Goal: Task Accomplishment & Management: Complete application form

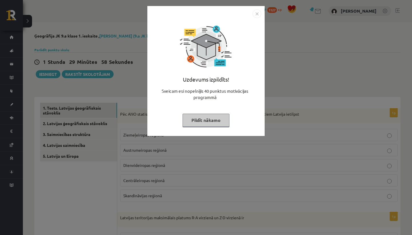
click at [256, 13] on img "Close" at bounding box center [257, 13] width 9 height 9
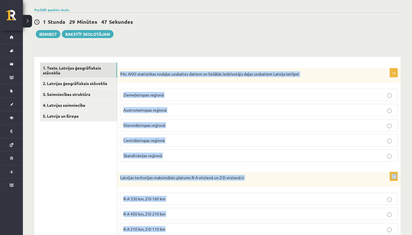
drag, startPoint x: 121, startPoint y: 59, endPoint x: 226, endPoint y: 235, distance: 205.1
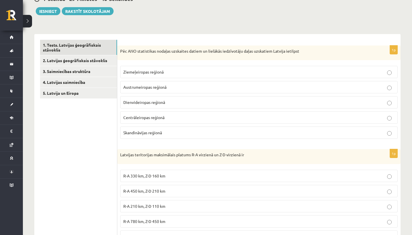
drag, startPoint x: 226, startPoint y: 235, endPoint x: 231, endPoint y: 235, distance: 5.7
click at [231, 235] on p "R-A 1450 km, Z-D 1866 km" at bounding box center [258, 237] width 271 height 6
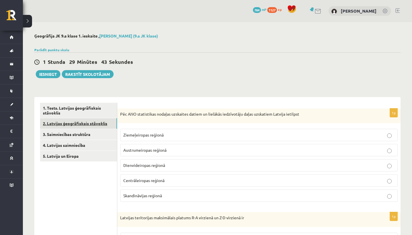
click at [106, 120] on link "2. Latvijas ģeogrāfiskais stāvoklis" at bounding box center [78, 123] width 77 height 11
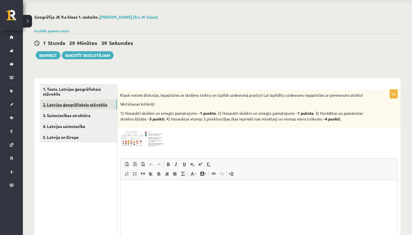
click at [106, 110] on link "2. Latvijas ģeogrāfiskais stāvoklis" at bounding box center [78, 104] width 77 height 11
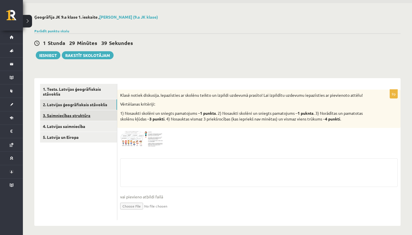
click at [93, 117] on link "3. Saimniecības struktūra" at bounding box center [78, 115] width 77 height 11
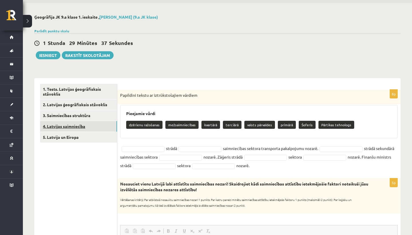
click at [92, 126] on link "4. Latvijas saimniecība" at bounding box center [78, 126] width 77 height 11
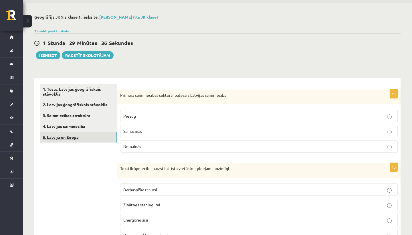
click at [91, 137] on link "5. Latvija un Eiropa" at bounding box center [78, 137] width 77 height 11
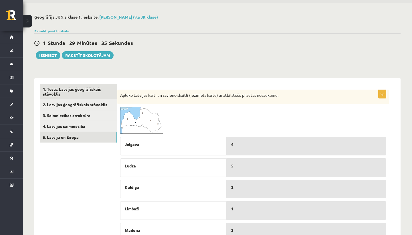
click at [92, 94] on link "1. Tests. Latvijas ģeogrāfiskais stāvoklis" at bounding box center [78, 91] width 77 height 15
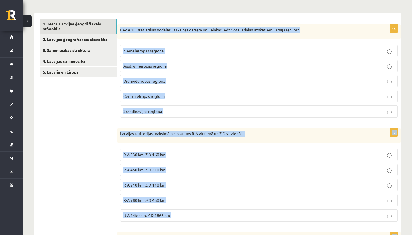
scroll to position [111, 0]
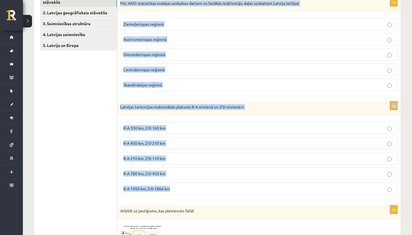
drag, startPoint x: 120, startPoint y: 96, endPoint x: 179, endPoint y: 192, distance: 112.7
copy form "Pēc ANO statistikas nodaļas uzskaites datiem un lielākās iedzīvotāju daļas uzsk…"
click at [169, 197] on fieldset "R-A 330 km, Z-D 160 km R-A 450 km, Z-D 210 km R-A 210 km, Z-D 110 km R-A 780 km…" at bounding box center [259, 158] width 278 height 78
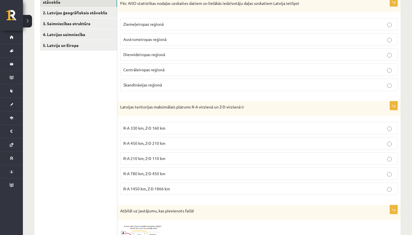
click at [169, 192] on p "R-A 1450 km, Z-D 1866 km" at bounding box center [258, 189] width 271 height 6
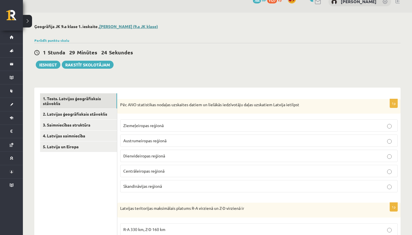
scroll to position [0, 0]
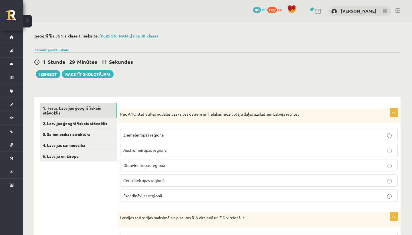
click at [145, 138] on p "Ziemeļeiropas reģionā" at bounding box center [258, 135] width 271 height 6
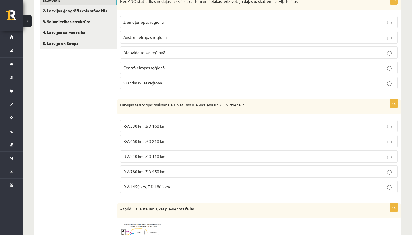
scroll to position [120, 0]
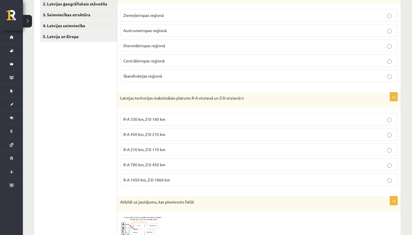
click at [166, 134] on span "R-A 450 km, Z-D 210 km" at bounding box center [144, 134] width 42 height 5
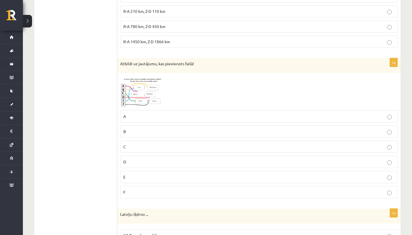
scroll to position [261, 0]
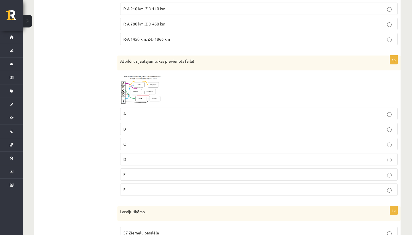
click at [139, 91] on span at bounding box center [141, 86] width 9 height 9
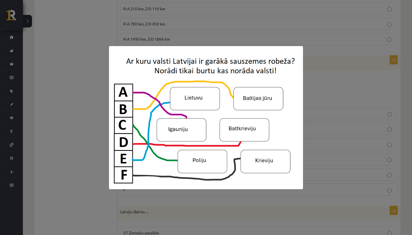
click at [329, 74] on div at bounding box center [206, 117] width 412 height 235
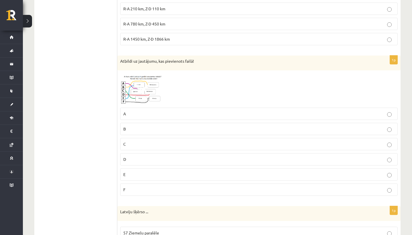
click at [139, 92] on img at bounding box center [141, 89] width 43 height 32
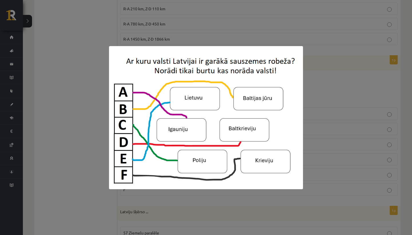
click at [342, 81] on div at bounding box center [206, 117] width 412 height 235
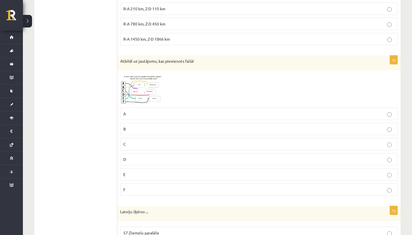
click at [137, 98] on img at bounding box center [141, 89] width 43 height 32
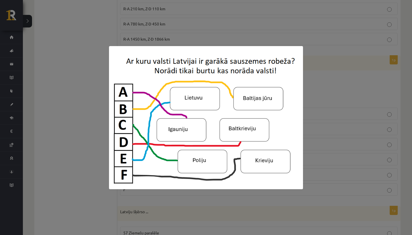
click at [359, 68] on div at bounding box center [206, 117] width 412 height 235
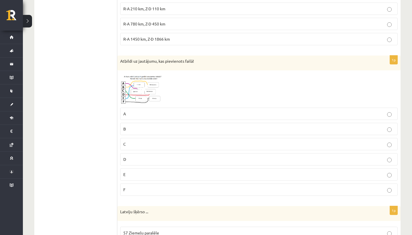
click at [158, 174] on p "E" at bounding box center [258, 175] width 271 height 6
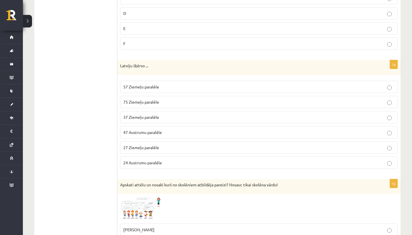
scroll to position [414, 0]
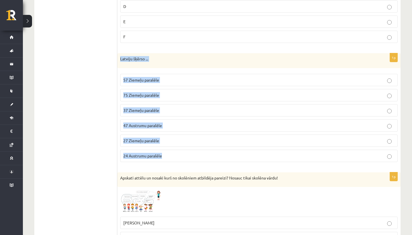
drag, startPoint x: 120, startPoint y: 58, endPoint x: 160, endPoint y: 156, distance: 105.7
click at [160, 156] on div "1p Latviju šķērso ... 57 Ziemeļu paralēle 75 Ziemeļu paralēle 37 Ziemeļu paralē…" at bounding box center [259, 109] width 284 height 113
drag, startPoint x: 119, startPoint y: 55, endPoint x: 174, endPoint y: 159, distance: 117.0
click at [174, 159] on div "1p Latviju šķērso ... 57 Ziemeļu paralēle 75 Ziemeļu paralēle 37 Ziemeļu paralē…" at bounding box center [259, 109] width 284 height 113
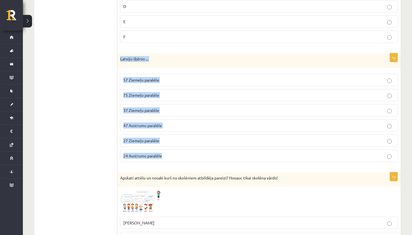
copy div "Latviju šķērso ... 57 Ziemeļu paralēle 75 Ziemeļu paralēle 37 Ziemeļu paralēle …"
click at [162, 166] on div "1p Latviju šķērso ... 57 Ziemeļu paralēle 75 Ziemeļu paralēle 37 Ziemeļu paralē…" at bounding box center [259, 109] width 284 height 113
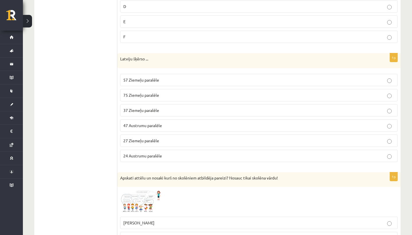
click at [161, 85] on label "57 Ziemeļu paralēle" at bounding box center [259, 80] width 278 height 12
click at [161, 86] on fieldset "57 Ziemeļu paralēle 75 Ziemeļu paralēle 37 Ziemeļu paralēle 47 Austrumu paralēl…" at bounding box center [259, 117] width 278 height 93
click at [161, 95] on p "75 Ziemeļu paralēle" at bounding box center [258, 95] width 271 height 6
click at [165, 81] on p "57 Ziemeļu paralēle" at bounding box center [258, 80] width 271 height 6
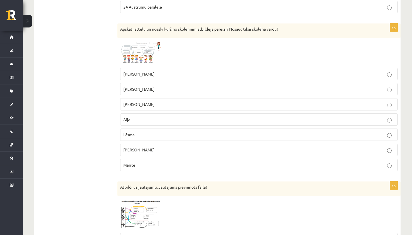
scroll to position [560, 0]
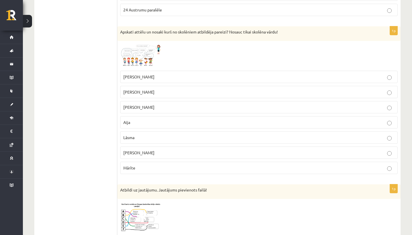
click at [139, 52] on img at bounding box center [141, 56] width 43 height 24
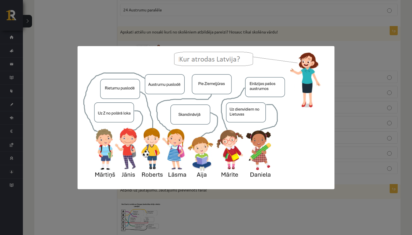
click at [316, 37] on div at bounding box center [206, 117] width 412 height 235
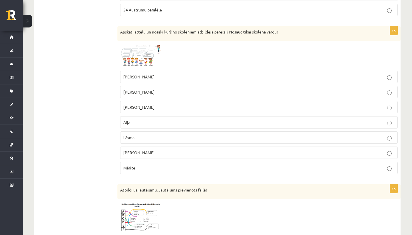
click at [129, 59] on img at bounding box center [141, 56] width 43 height 24
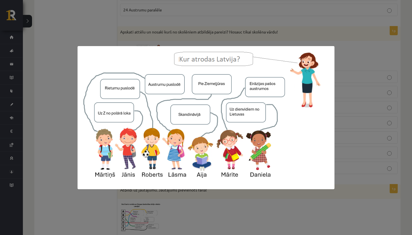
click at [87, 93] on img at bounding box center [206, 117] width 257 height 143
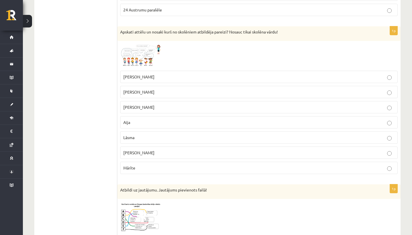
click at [150, 56] on img at bounding box center [141, 56] width 43 height 24
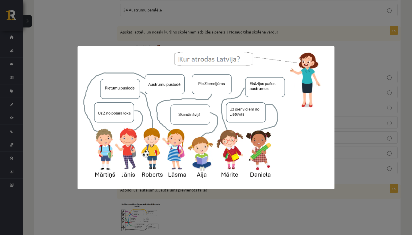
click at [96, 156] on img at bounding box center [206, 117] width 257 height 143
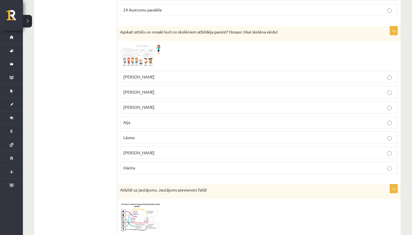
click at [139, 152] on p "Daniela" at bounding box center [258, 153] width 271 height 6
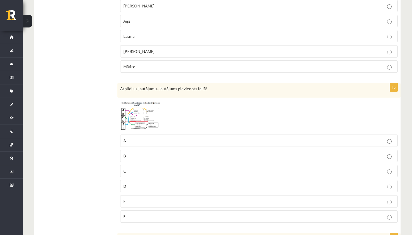
scroll to position [661, 0]
click at [136, 118] on img at bounding box center [141, 115] width 43 height 31
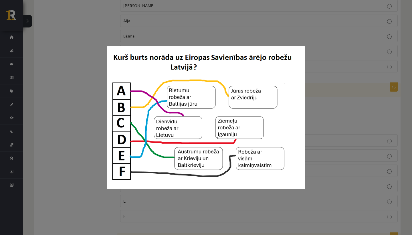
click at [100, 120] on div at bounding box center [206, 117] width 412 height 235
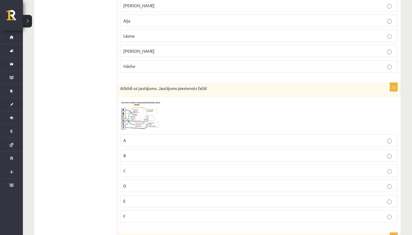
click at [138, 113] on span at bounding box center [141, 113] width 9 height 9
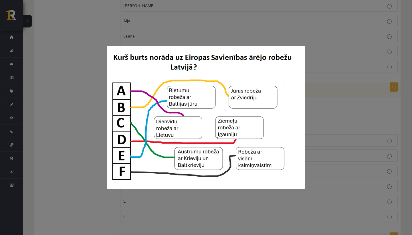
click at [92, 119] on div at bounding box center [206, 117] width 412 height 235
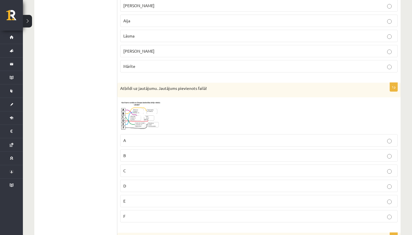
click at [141, 214] on p "F" at bounding box center [258, 216] width 271 height 6
click at [140, 120] on img at bounding box center [141, 115] width 43 height 31
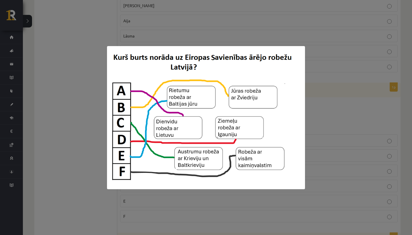
click at [105, 126] on div at bounding box center [206, 117] width 412 height 235
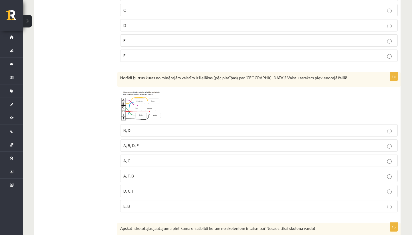
scroll to position [823, 0]
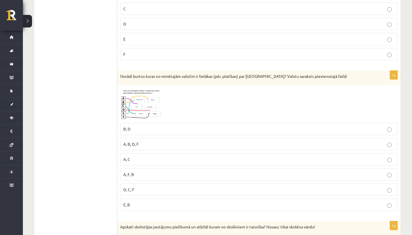
click at [139, 108] on img at bounding box center [141, 104] width 43 height 32
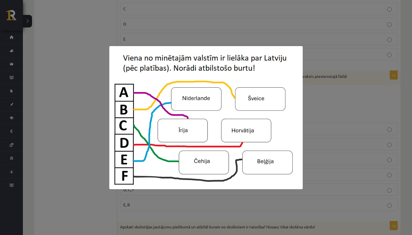
click at [75, 127] on div at bounding box center [206, 117] width 412 height 235
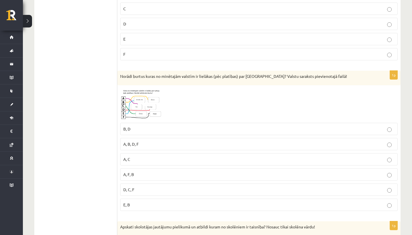
click at [150, 98] on img at bounding box center [141, 104] width 43 height 32
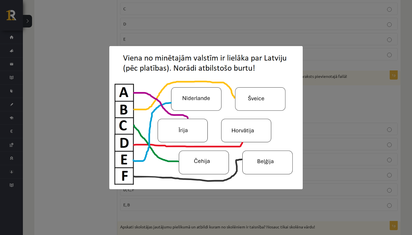
click at [107, 158] on div at bounding box center [206, 117] width 412 height 235
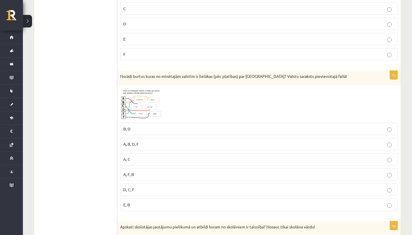
click at [145, 107] on img at bounding box center [141, 104] width 43 height 32
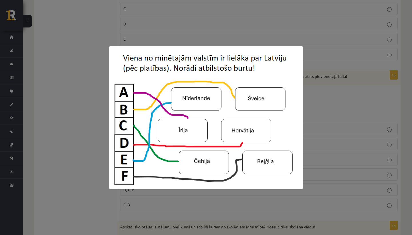
click at [103, 196] on div at bounding box center [206, 117] width 412 height 235
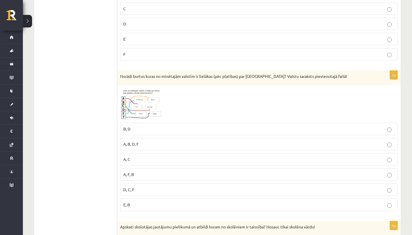
click at [138, 111] on img at bounding box center [141, 104] width 43 height 32
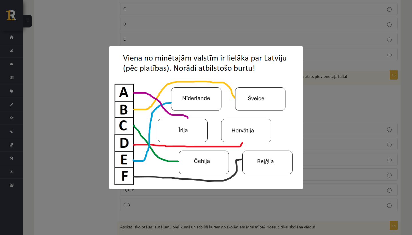
click at [9, 144] on div at bounding box center [206, 117] width 412 height 235
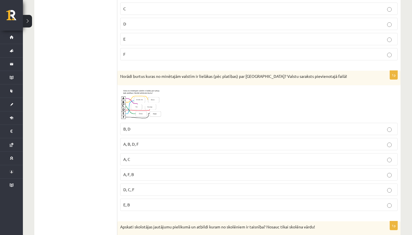
click at [140, 100] on span at bounding box center [141, 101] width 9 height 9
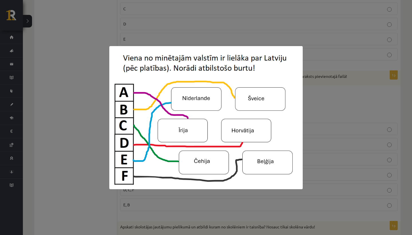
click at [87, 111] on div at bounding box center [206, 117] width 412 height 235
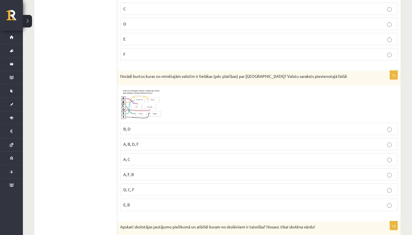
click at [140, 109] on img at bounding box center [141, 104] width 43 height 32
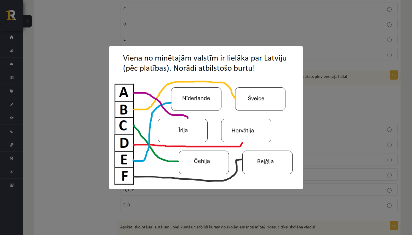
click at [86, 180] on div at bounding box center [206, 117] width 412 height 235
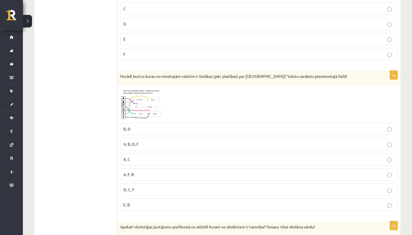
click at [129, 176] on span "A, F, B" at bounding box center [128, 174] width 11 height 5
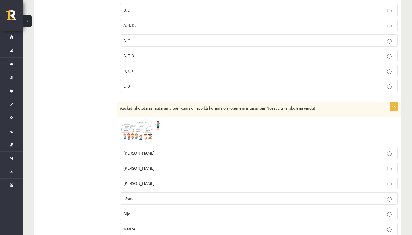
scroll to position [960, 0]
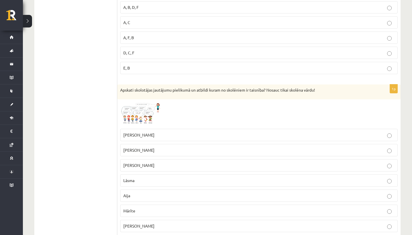
click at [132, 114] on img at bounding box center [141, 114] width 43 height 24
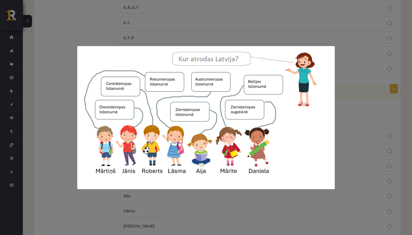
click at [70, 160] on div at bounding box center [206, 117] width 412 height 235
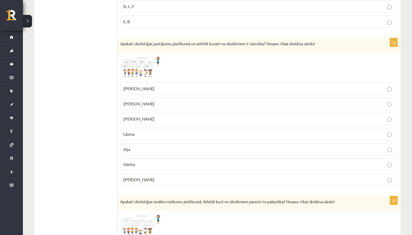
scroll to position [1009, 0]
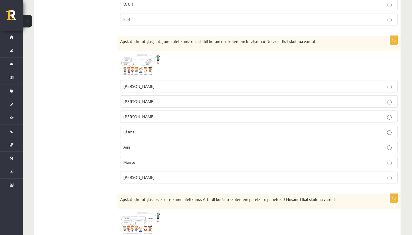
click at [142, 60] on img at bounding box center [141, 66] width 43 height 24
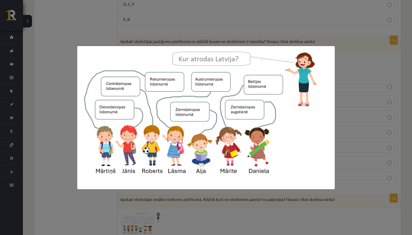
click at [159, 209] on div at bounding box center [206, 117] width 412 height 235
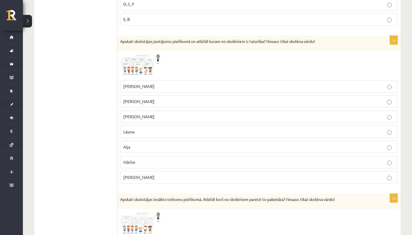
click at [151, 131] on p "Lāsma" at bounding box center [258, 132] width 271 height 6
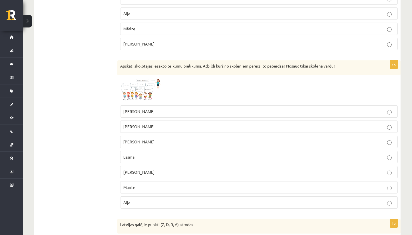
scroll to position [1145, 0]
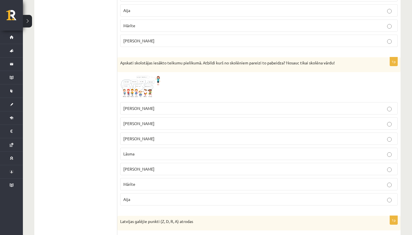
click at [137, 87] on span at bounding box center [141, 88] width 9 height 9
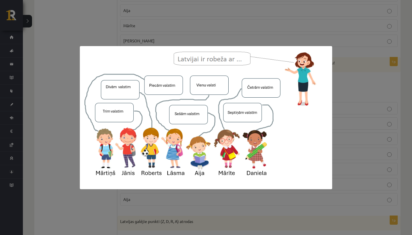
click at [77, 137] on div at bounding box center [206, 117] width 412 height 235
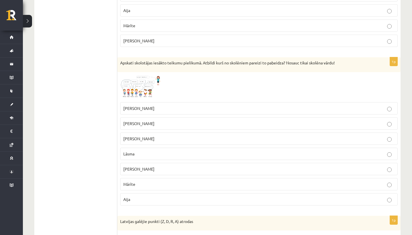
click at [138, 187] on p "Mārīte" at bounding box center [258, 184] width 271 height 6
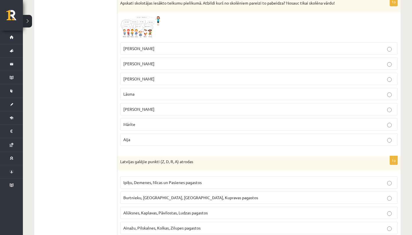
scroll to position [1242, 0]
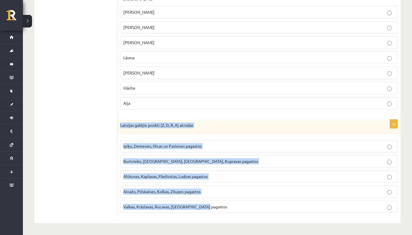
drag, startPoint x: 120, startPoint y: 125, endPoint x: 205, endPoint y: 207, distance: 118.5
click at [205, 207] on div "1p Latvijas galējie punkti (Z, D, R, A) atrodas Ipiķu, Demenes, Nīcas un Pasien…" at bounding box center [259, 169] width 284 height 98
copy div "Latvijas galējie punkti (Z, D, R, A) atrodas Ipiķu, Demenes, Nīcas un Pasienes …"
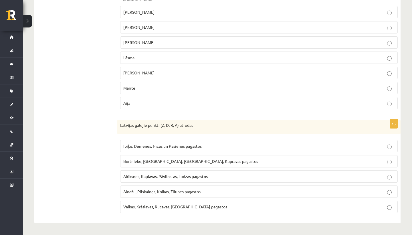
click at [172, 147] on span "Ipiķu, Demenes, Nīcas un Pasienes pagastos" at bounding box center [162, 145] width 78 height 5
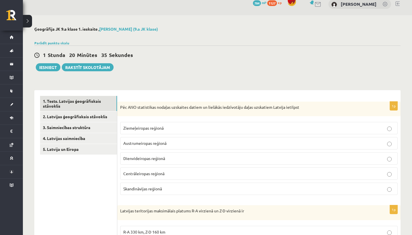
scroll to position [13, 0]
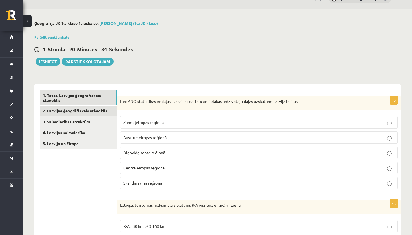
click at [101, 108] on link "2. Latvijas ģeogrāfiskais stāvoklis" at bounding box center [78, 111] width 77 height 11
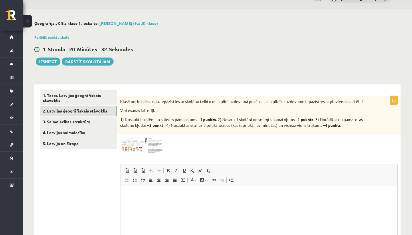
scroll to position [0, 0]
click at [138, 140] on img at bounding box center [141, 145] width 43 height 16
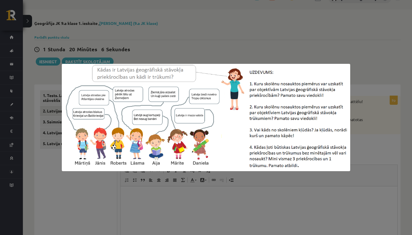
click at [99, 180] on div at bounding box center [206, 117] width 412 height 235
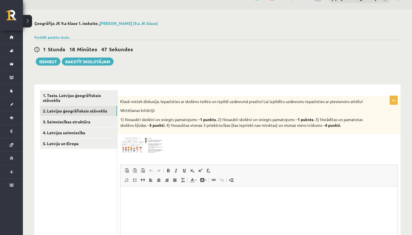
click at [144, 149] on span at bounding box center [141, 150] width 9 height 9
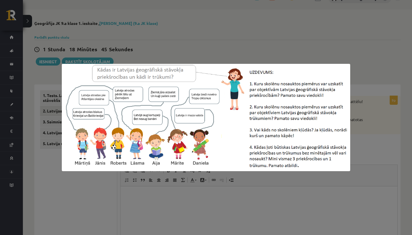
click at [86, 188] on div at bounding box center [206, 117] width 412 height 235
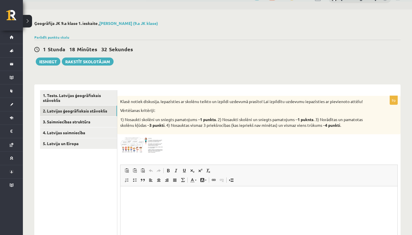
click at [150, 141] on img at bounding box center [141, 145] width 43 height 16
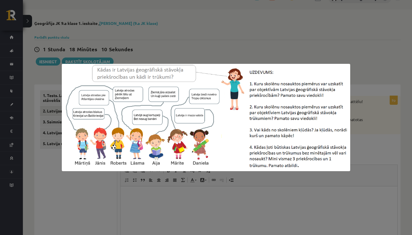
click at [101, 200] on div at bounding box center [206, 117] width 412 height 235
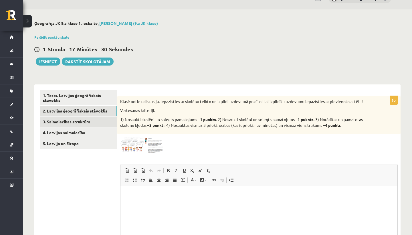
click at [99, 123] on link "3. Saimniecības struktūra" at bounding box center [78, 122] width 77 height 11
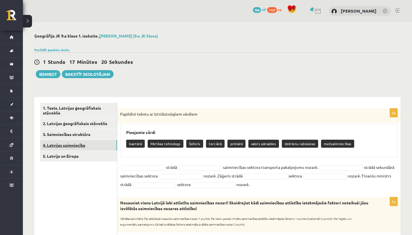
click at [88, 142] on link "4. Latvijas saimniecība" at bounding box center [78, 145] width 77 height 11
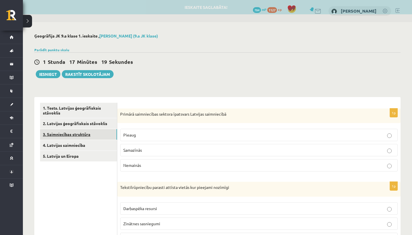
click at [86, 133] on link "3. Saimniecības struktūra" at bounding box center [78, 134] width 77 height 11
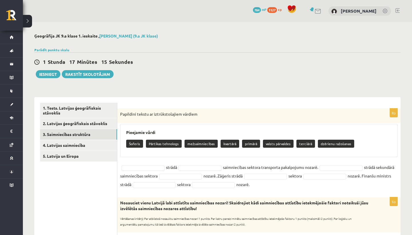
drag, startPoint x: 121, startPoint y: 114, endPoint x: 129, endPoint y: 122, distance: 11.2
click at [129, 122] on div "Papildini tekstu ar iztrūkstošajiem vārdiem" at bounding box center [259, 116] width 284 height 15
drag, startPoint x: 121, startPoint y: 113, endPoint x: 254, endPoint y: 191, distance: 154.9
click at [254, 191] on div "8p Papildini tekstu ar iztrūkstošajiem vārdiem Pieejamie vārdi Šoferis Pārtikas…" at bounding box center [259, 150] width 284 height 83
copy div "Papildini tekstu ar iztrūkstošajiem vārdiem Pieejamie vārdi Šoferis Pārtikas te…"
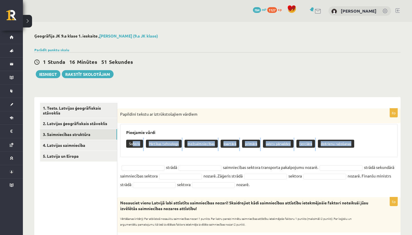
drag, startPoint x: 133, startPoint y: 142, endPoint x: 136, endPoint y: 170, distance: 27.9
click at [136, 170] on div "8p Papildini tekstu ar iztrūkstošajiem vārdiem Pieejamie vārdi Šoferis Pārtikas…" at bounding box center [259, 150] width 284 height 83
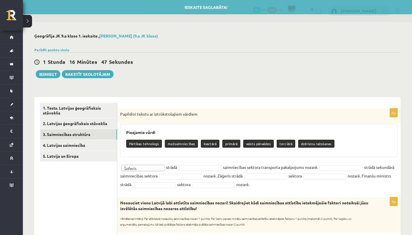
click at [195, 164] on fieldset "Šoferis ******* strādā saimniecības sektora transporta pakalpojumu nozarē. strā…" at bounding box center [259, 176] width 278 height 26
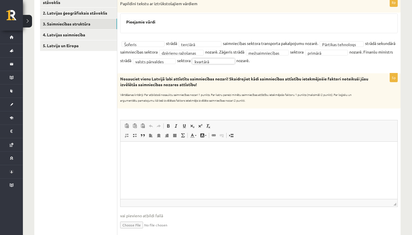
scroll to position [116, 0]
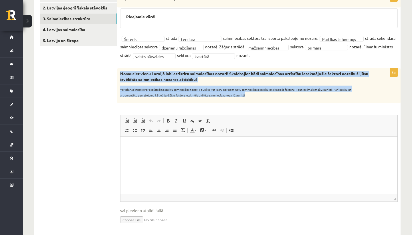
drag, startPoint x: 120, startPoint y: 73, endPoint x: 223, endPoint y: 101, distance: 106.0
click at [223, 101] on div "Nosauciet vienu Latvijā labi attīstītu saimniecības nozari! Skaidrojiet kādi sa…" at bounding box center [259, 85] width 284 height 35
copy div "Nosauciet vienu Latvijā labi attīstītu saimniecības nozari! Skaidrojiet kādi sa…"
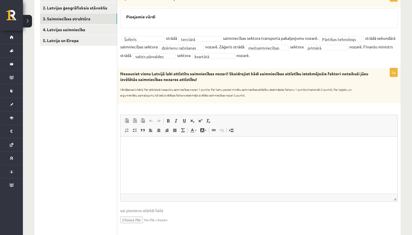
click at [227, 107] on div "5p Nosauciet vienu Latvijā labi attīstītu saimniecības nozari! Skaidrojiet kādi…" at bounding box center [259, 151] width 284 height 166
click at [171, 145] on p "Rich Text Editor, wiswyg-editor-user-answer-47433918702880" at bounding box center [259, 145] width 266 height 6
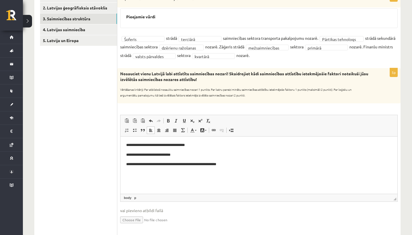
click at [240, 162] on p "**********" at bounding box center [259, 164] width 266 height 6
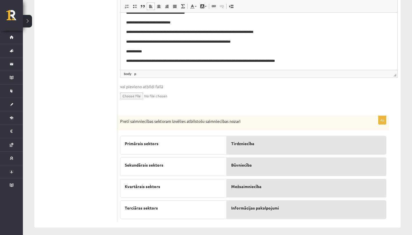
scroll to position [244, 0]
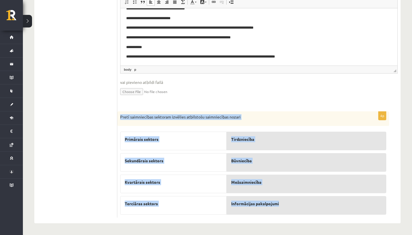
drag, startPoint x: 121, startPoint y: 115, endPoint x: 282, endPoint y: 212, distance: 188.2
click at [282, 213] on div "4p Pretī saimniecības sektoram izvēlies atbilstošu saimniecības nozari Primārai…" at bounding box center [253, 164] width 272 height 107
copy div "Pretī saimniecības sektoram izvēlies atbilstošu saimniecības nozari Primārais s…"
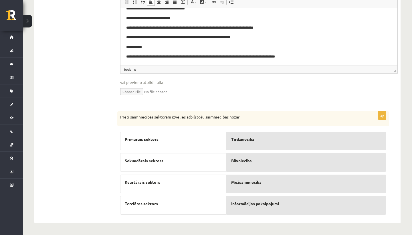
click at [276, 105] on div "**********" at bounding box center [259, 23] width 284 height 166
drag, startPoint x: 259, startPoint y: 186, endPoint x: 116, endPoint y: 0, distance: 234.2
drag, startPoint x: 265, startPoint y: 183, endPoint x: 101, endPoint y: 0, distance: 245.6
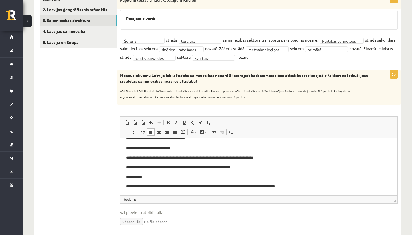
scroll to position [93, 0]
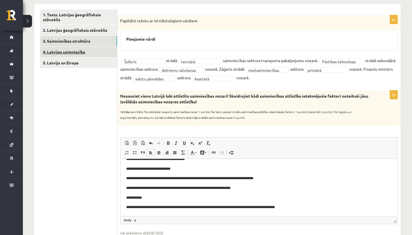
click at [99, 51] on link "4. Latvijas saimniecība" at bounding box center [78, 52] width 77 height 11
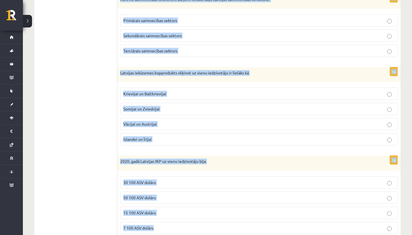
scroll to position [298, 0]
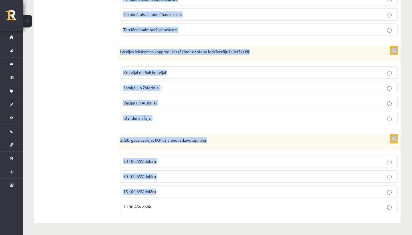
drag, startPoint x: 120, startPoint y: 19, endPoint x: 205, endPoint y: 202, distance: 201.5
click at [205, 202] on form "1p Primārā saimniecības sektora īpatsvars Latvijas saimniecībā Pieaug Samazīnās…" at bounding box center [259, 11] width 272 height 413
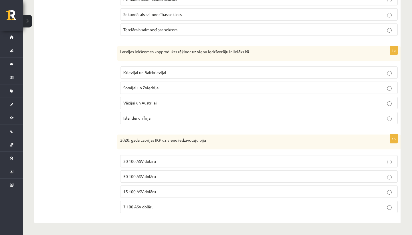
click at [173, 209] on p "7 100 ASV dolāru" at bounding box center [258, 207] width 271 height 6
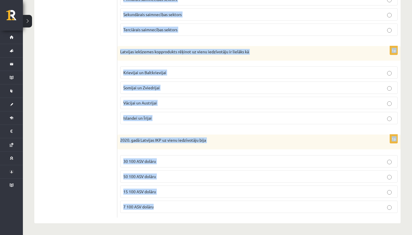
drag, startPoint x: 121, startPoint y: 113, endPoint x: 171, endPoint y: 208, distance: 107.0
click at [171, 208] on form "1p Primārā saimniecības sektora īpatsvars Latvijas saimniecībā Pieaug Samazīnās…" at bounding box center [259, 11] width 272 height 413
copy form "Primārā saimniecības sektora īpatsvars Latvijas saimniecībā Pieaug Samazīnās Ne…"
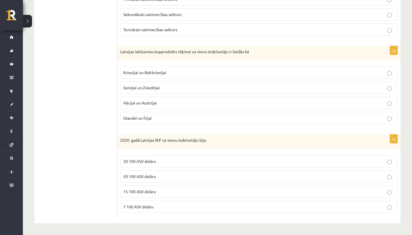
click at [85, 191] on ul "1. Tests. Latvijas ģeogrāfiskais stāvoklis 2. Latvijas ģeogrāfiskais stāvoklis …" at bounding box center [78, 11] width 77 height 413
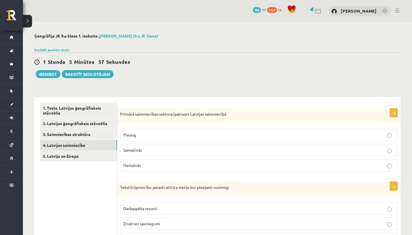
click at [153, 147] on p "Samazīnās" at bounding box center [258, 150] width 271 height 6
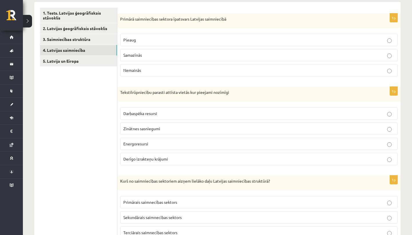
scroll to position [97, 0]
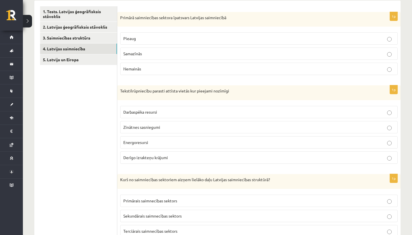
click at [168, 113] on p "Darbaspēka resursi" at bounding box center [258, 112] width 271 height 6
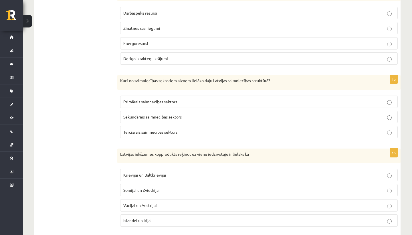
scroll to position [215, 0]
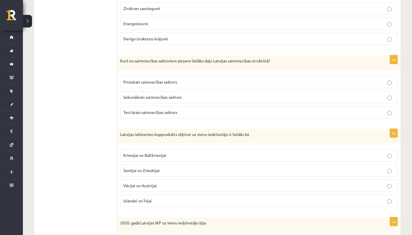
click at [167, 108] on label "Terciārais saimnecības sektors" at bounding box center [259, 112] width 278 height 12
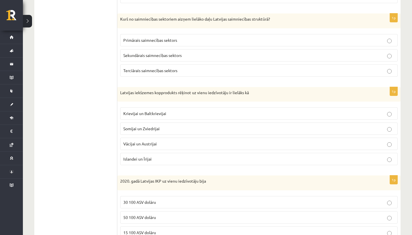
scroll to position [298, 0]
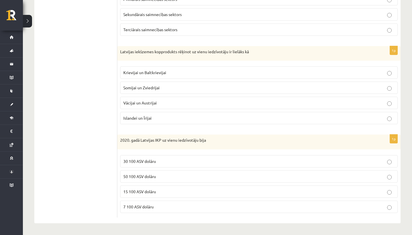
click at [157, 70] on span "Krievijai un Baltkrievijai" at bounding box center [144, 72] width 43 height 5
click at [176, 192] on p "15 100 ASV dolāru" at bounding box center [258, 192] width 271 height 6
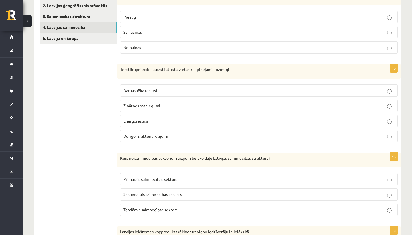
scroll to position [104, 0]
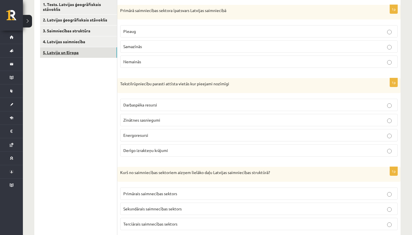
click at [100, 52] on link "5. Latvija un Eiropa" at bounding box center [78, 52] width 77 height 11
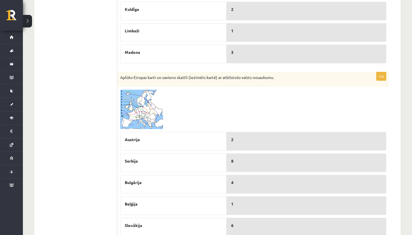
scroll to position [197, 0]
click at [151, 104] on img at bounding box center [141, 110] width 43 height 40
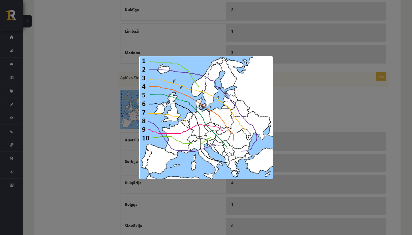
click at [97, 70] on div at bounding box center [206, 117] width 412 height 235
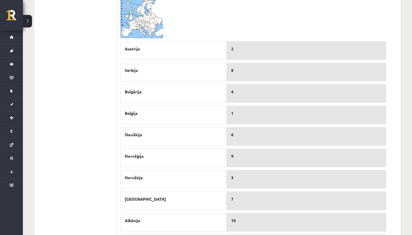
scroll to position [285, 0]
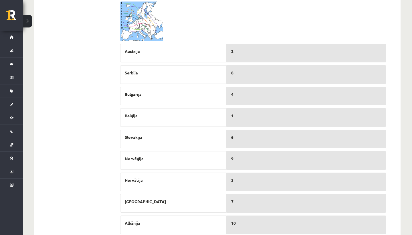
click at [135, 29] on img at bounding box center [141, 21] width 43 height 40
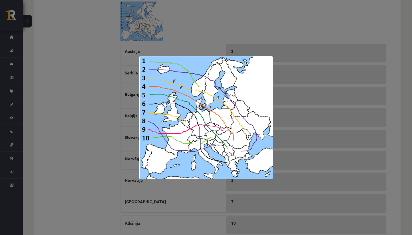
click at [95, 151] on div at bounding box center [206, 117] width 412 height 235
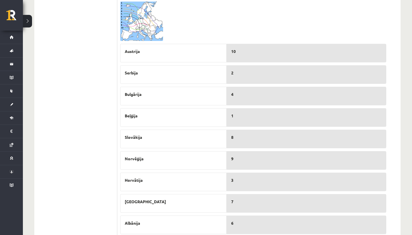
click at [145, 23] on img at bounding box center [141, 21] width 43 height 40
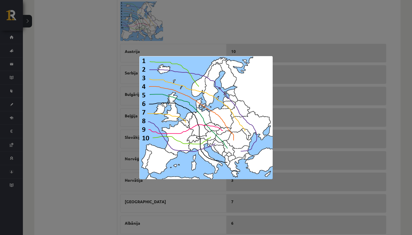
click at [12, 181] on div at bounding box center [206, 117] width 412 height 235
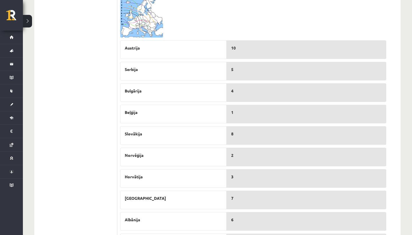
scroll to position [286, 0]
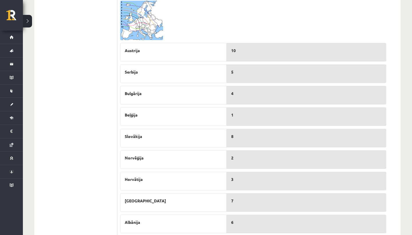
click at [151, 19] on img at bounding box center [141, 21] width 43 height 40
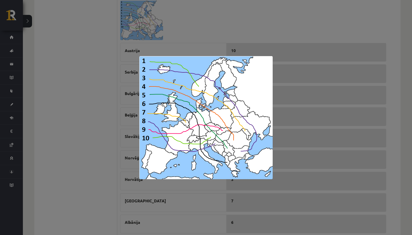
click at [58, 137] on div at bounding box center [206, 117] width 412 height 235
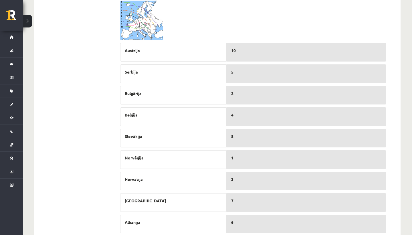
click at [156, 29] on img at bounding box center [141, 21] width 43 height 40
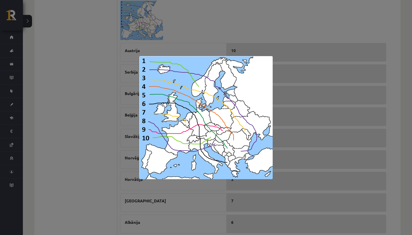
click at [98, 137] on div at bounding box center [206, 117] width 412 height 235
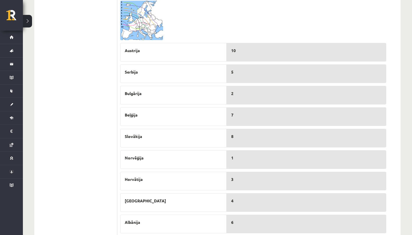
click at [149, 36] on img at bounding box center [141, 21] width 43 height 40
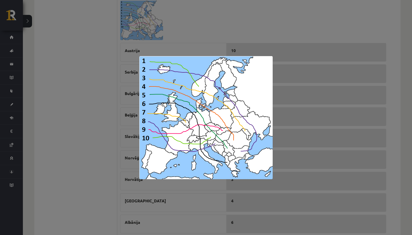
click at [88, 165] on div at bounding box center [206, 117] width 412 height 235
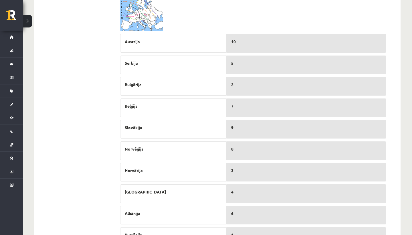
scroll to position [304, 0]
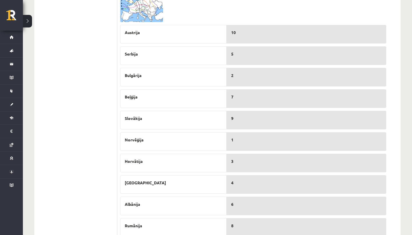
click at [183, 88] on div "Austrija Serbija Bulgārija Beļģija Slovākija Norvēģija Horvātija Moldova Albāni…" at bounding box center [173, 129] width 107 height 215
click at [153, 13] on img at bounding box center [141, 3] width 43 height 40
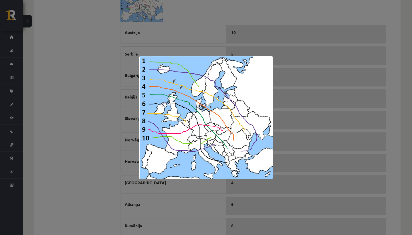
click at [104, 131] on div at bounding box center [206, 117] width 412 height 235
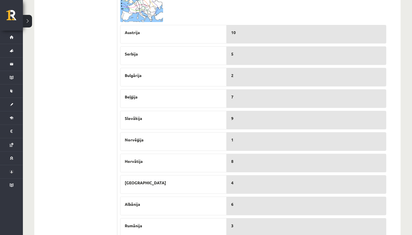
click at [154, 8] on img at bounding box center [141, 3] width 43 height 40
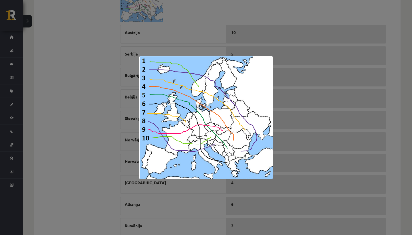
click at [104, 148] on div at bounding box center [206, 117] width 412 height 235
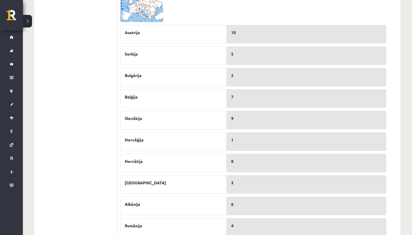
click at [134, 13] on img at bounding box center [141, 3] width 43 height 40
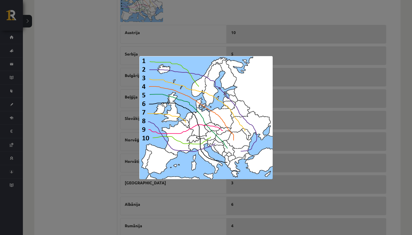
click at [85, 161] on div at bounding box center [206, 117] width 412 height 235
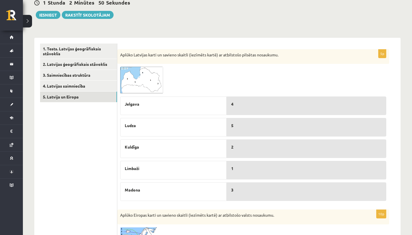
scroll to position [60, 0]
click at [153, 76] on img at bounding box center [141, 79] width 43 height 27
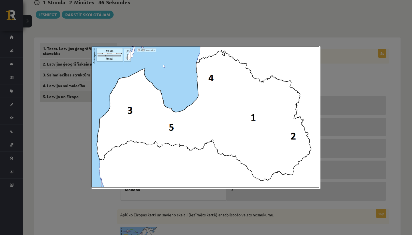
click at [68, 119] on div at bounding box center [206, 117] width 412 height 235
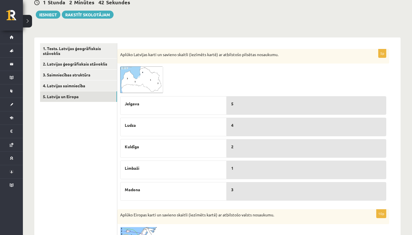
click at [151, 80] on img at bounding box center [141, 79] width 43 height 27
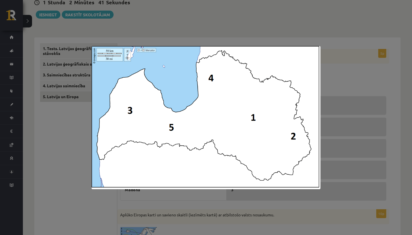
click at [88, 161] on div at bounding box center [206, 117] width 412 height 235
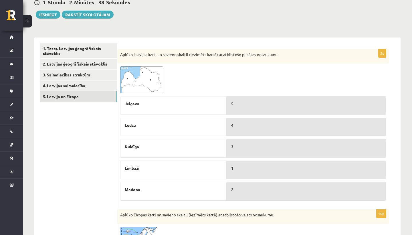
click at [149, 80] on img at bounding box center [141, 79] width 43 height 27
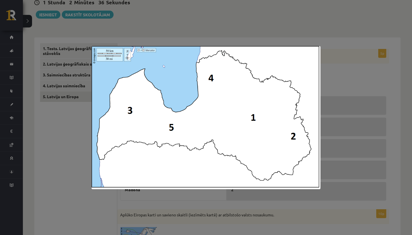
click at [80, 176] on div at bounding box center [206, 117] width 412 height 235
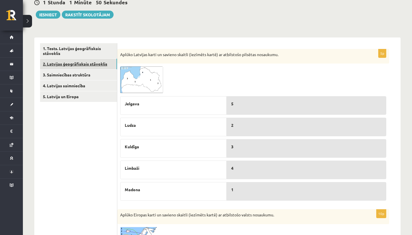
click at [87, 66] on link "2. Latvijas ģeogrāfiskais stāvoklis" at bounding box center [78, 64] width 77 height 11
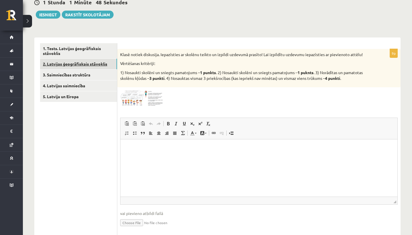
scroll to position [0, 0]
click at [147, 98] on img at bounding box center [141, 98] width 43 height 16
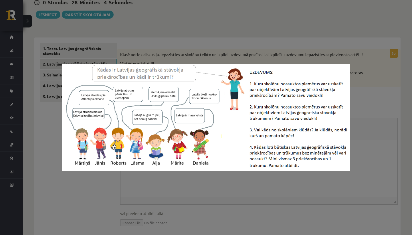
click at [412, 71] on div at bounding box center [206, 117] width 412 height 235
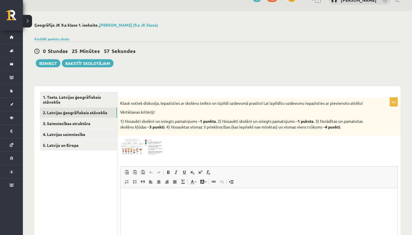
scroll to position [3, 0]
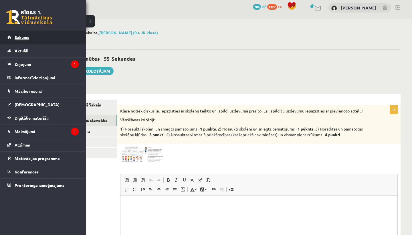
click at [11, 41] on link "Sākums" at bounding box center [42, 37] width 71 height 13
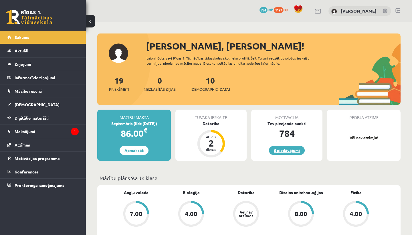
click at [296, 150] on link "6 piedāvājumi" at bounding box center [287, 150] width 36 height 9
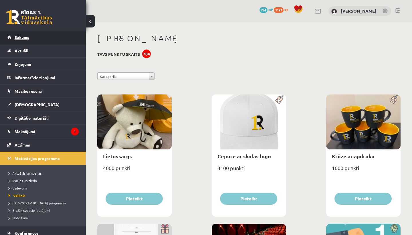
click at [54, 42] on link "Sākums" at bounding box center [42, 37] width 71 height 13
